Goal: Task Accomplishment & Management: Manage account settings

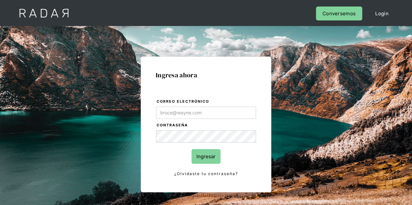
type input "[PERSON_NAME][EMAIL_ADDRESS][DOMAIN_NAME]"
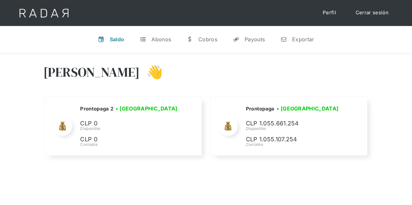
click at [391, 63] on div "Hola Evans 👋 Cargando tus cuentas... Nombre de la empresa • Conectada • Descone…" at bounding box center [206, 111] width 412 height 117
